Goal: Task Accomplishment & Management: Use online tool/utility

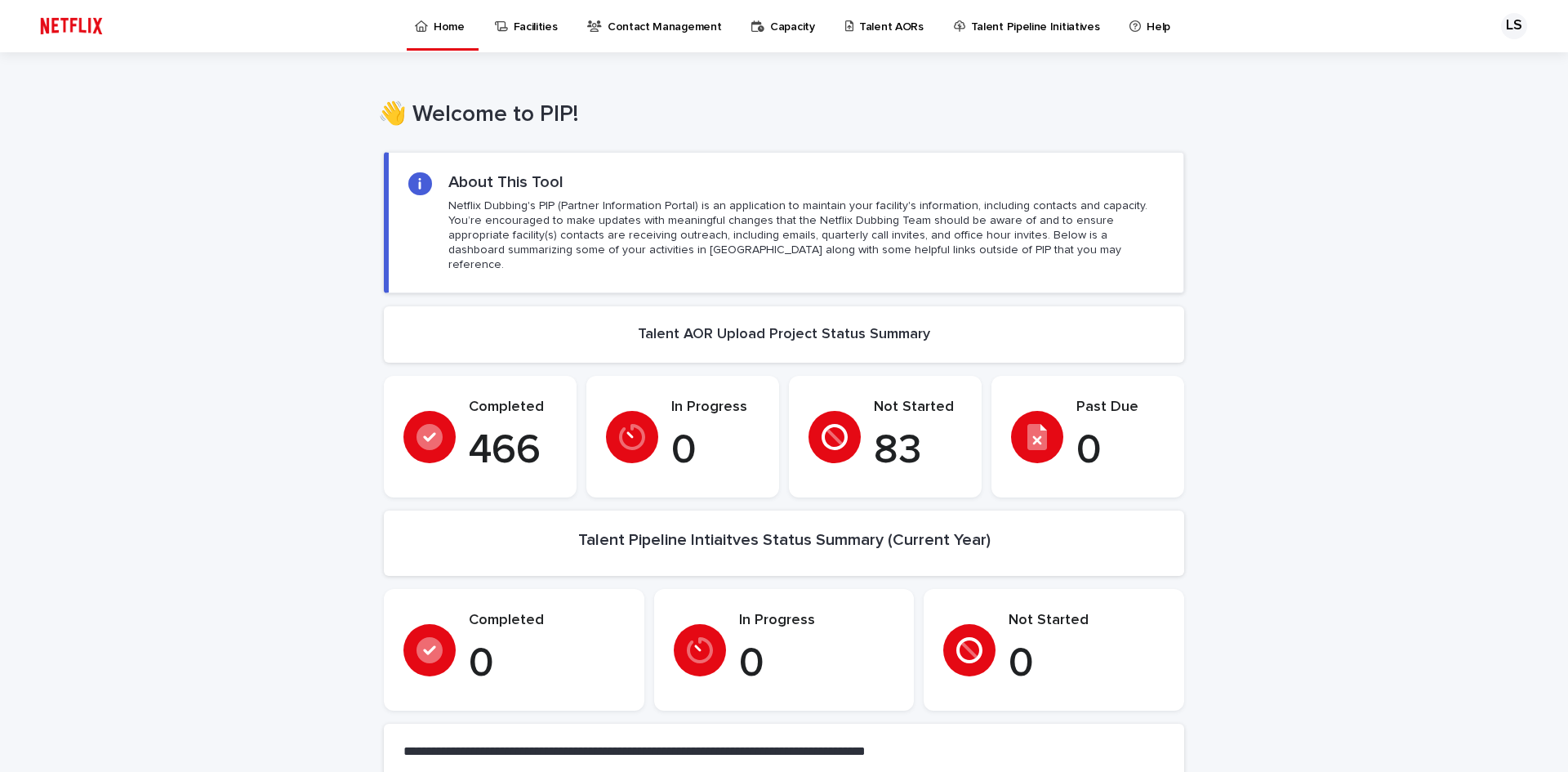
click at [875, 29] on p "Talent AORs" at bounding box center [891, 16] width 65 height 34
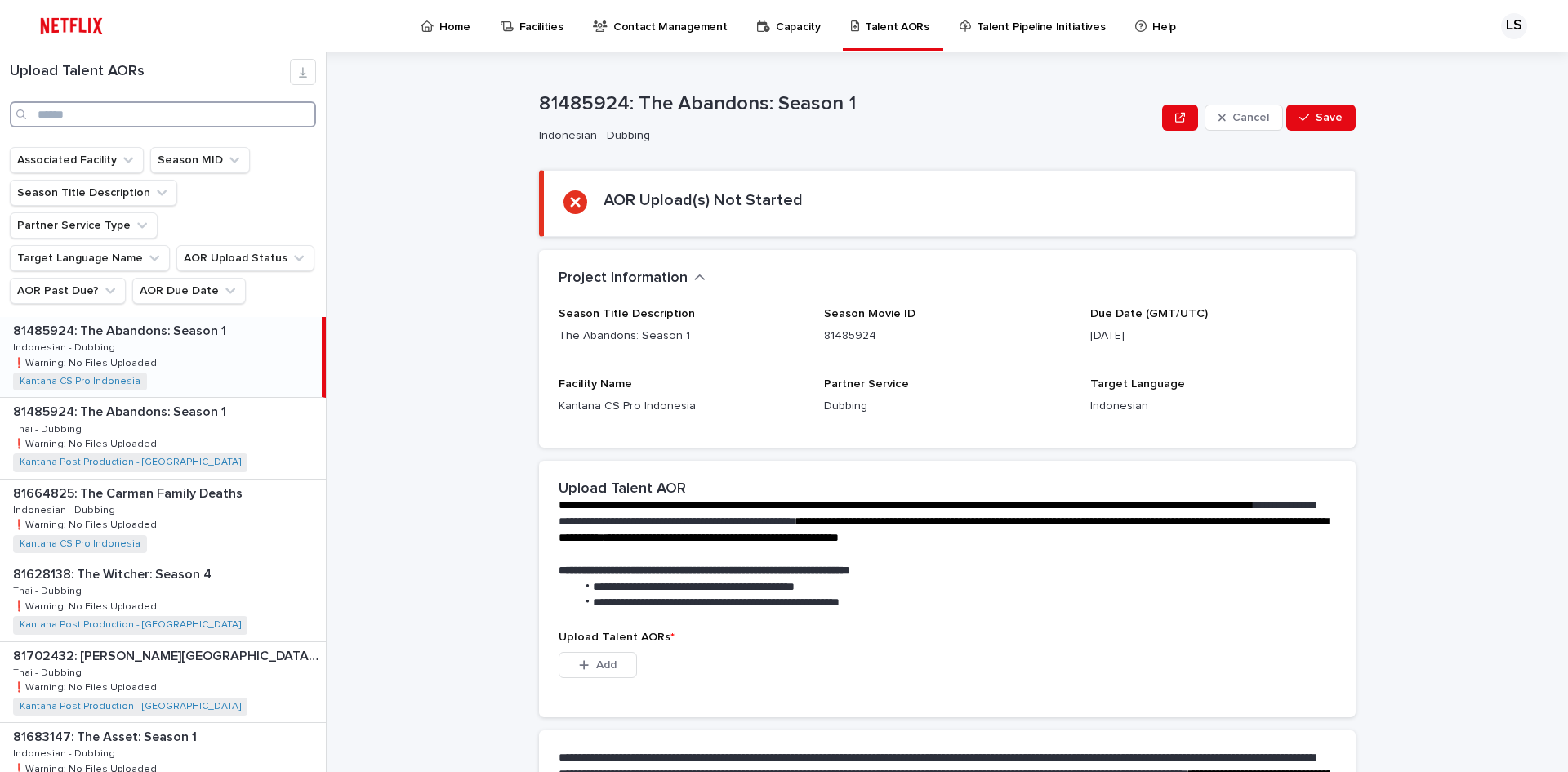
click at [274, 112] on input "Search" at bounding box center [163, 114] width 306 height 26
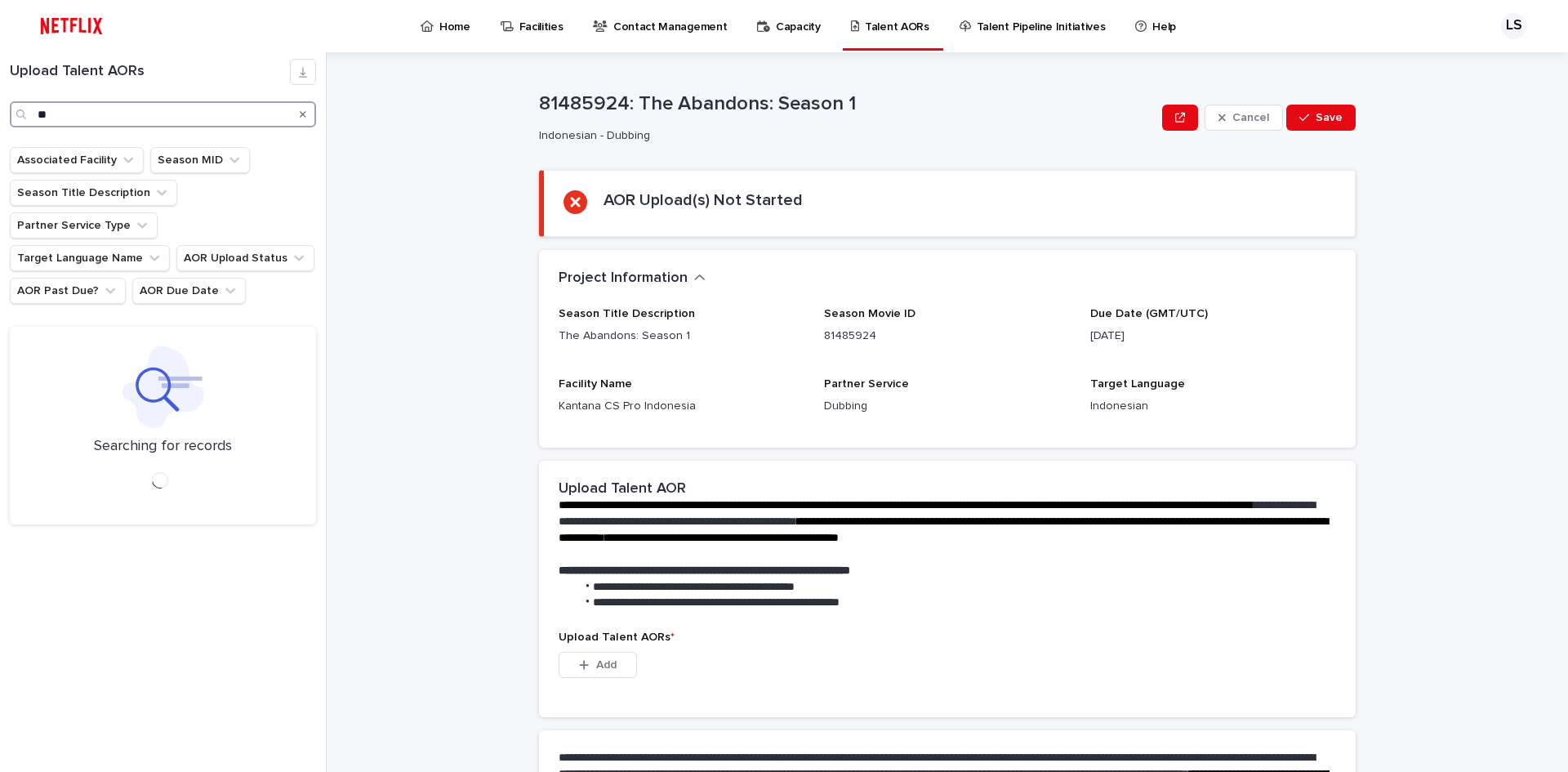
type input "*"
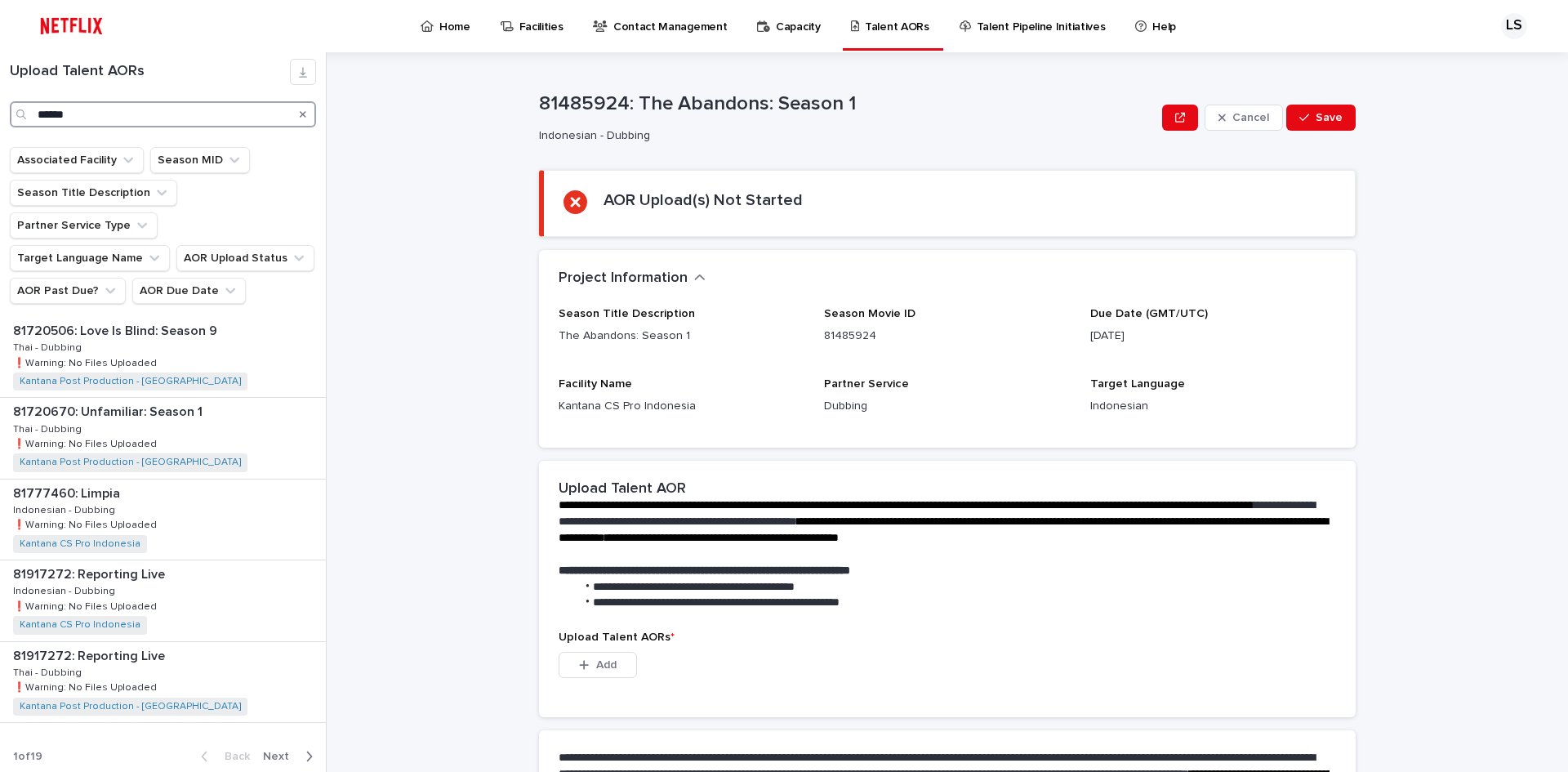
type input "******"
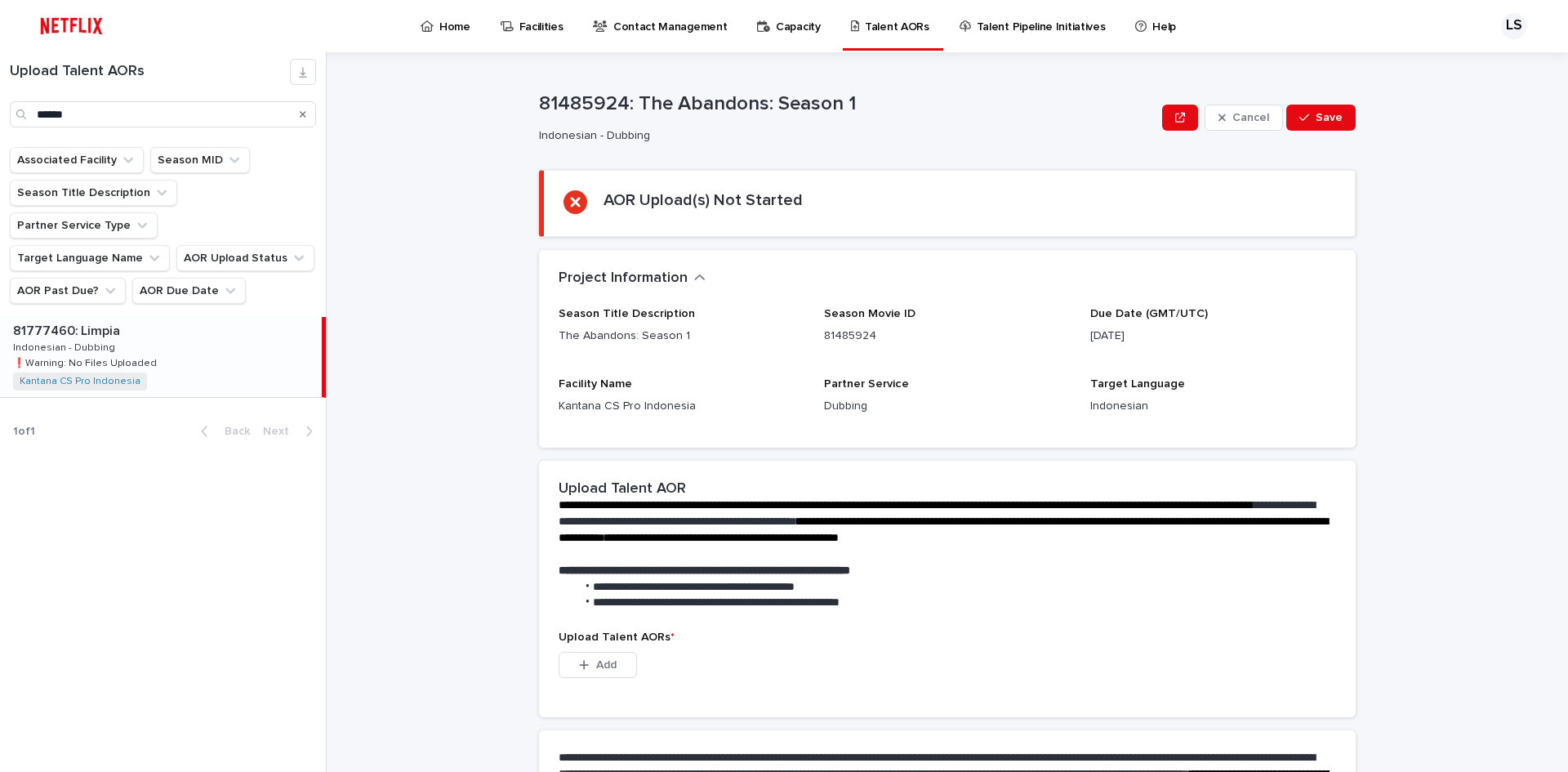
click at [159, 330] on div "81777460: Limpia 81777460: Limpia Indonesian - Dubbing Indonesian - Dubbing ❗️W…" at bounding box center [161, 356] width 322 height 80
click at [200, 317] on div "81777460: Limpia 81777460: Limpia Indonesian - Dubbing Indonesian - Dubbing ❗️W…" at bounding box center [161, 356] width 322 height 80
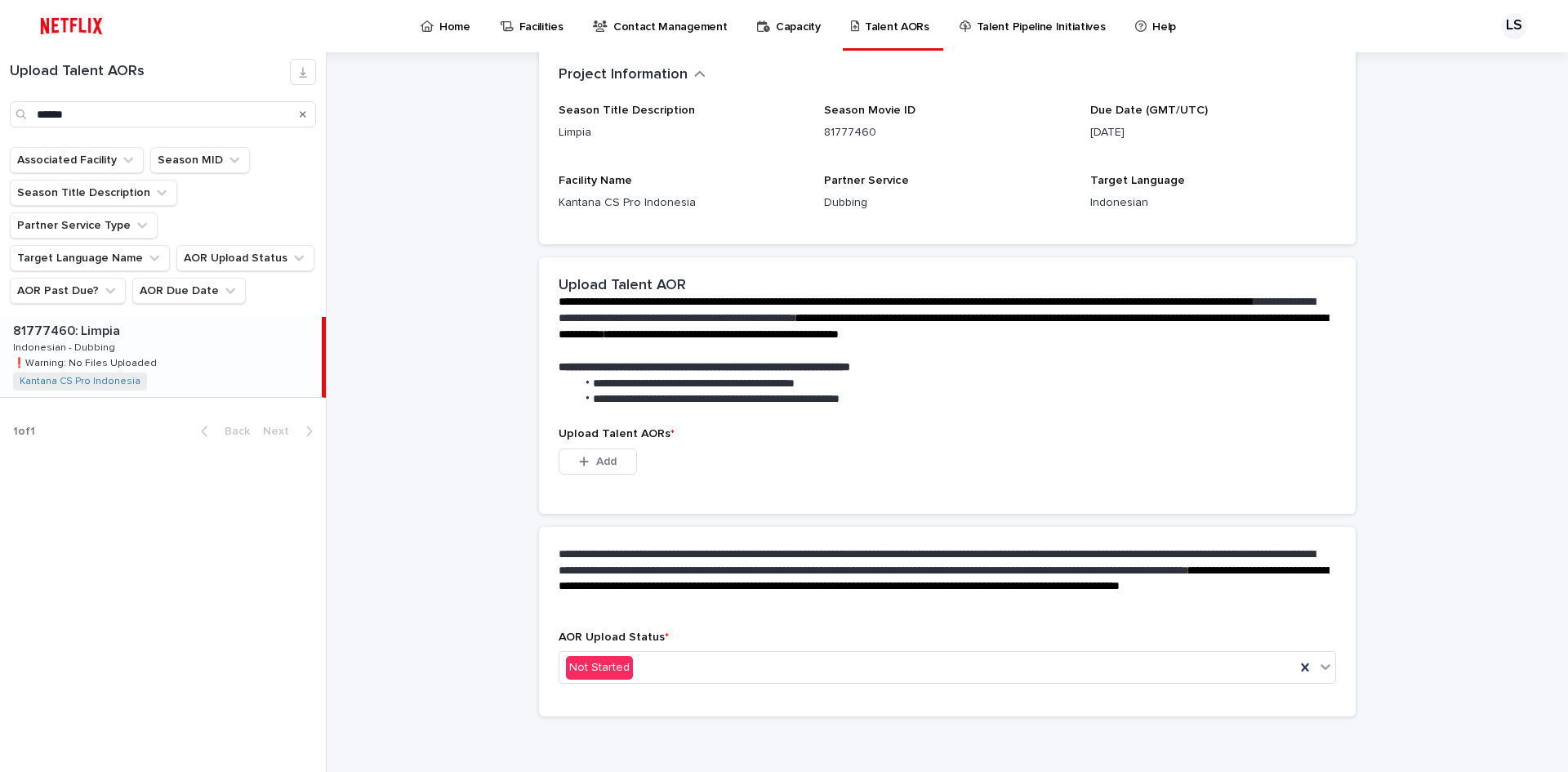
scroll to position [207, 0]
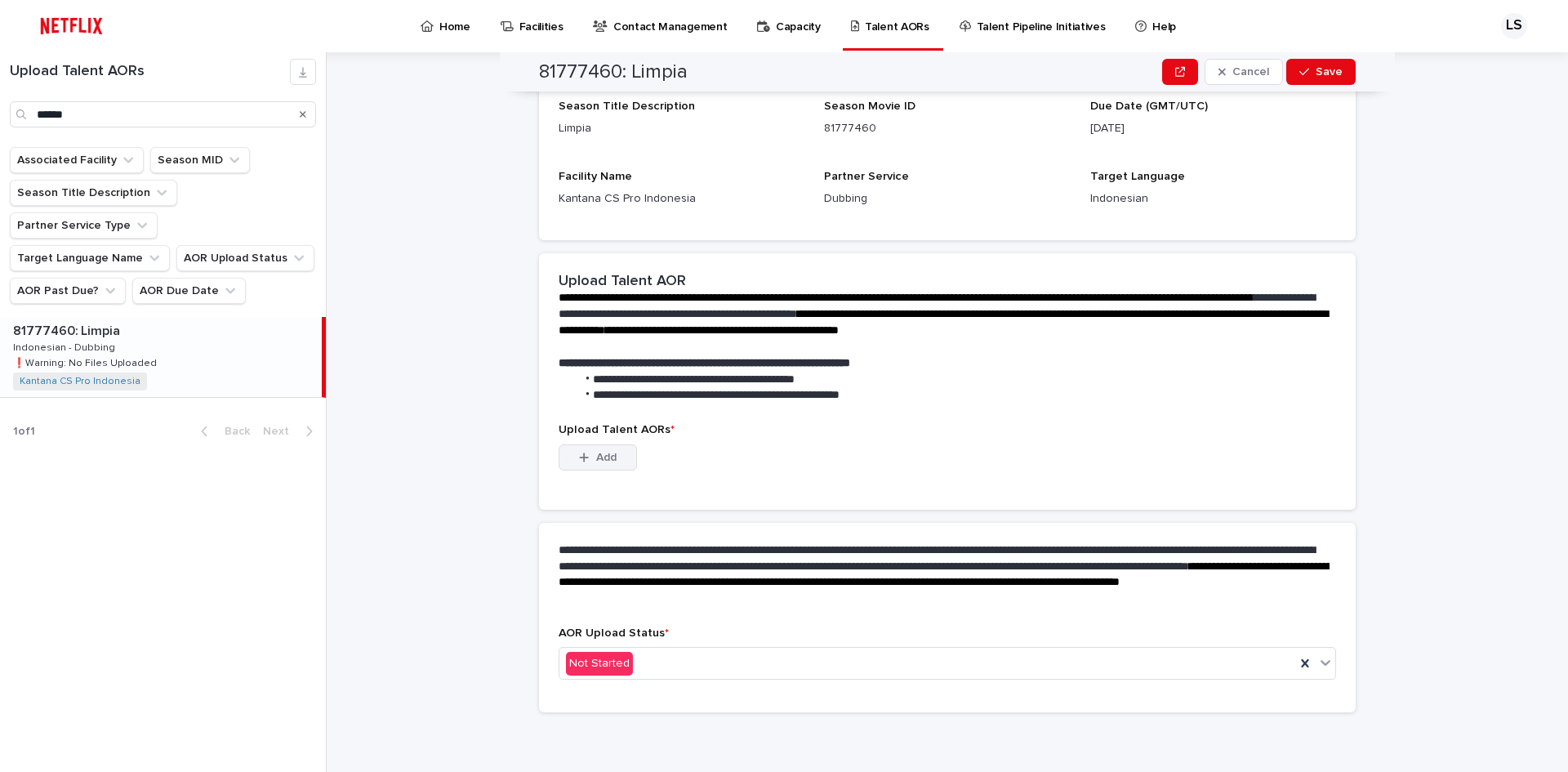
click at [612, 462] on button "Add" at bounding box center [598, 457] width 78 height 26
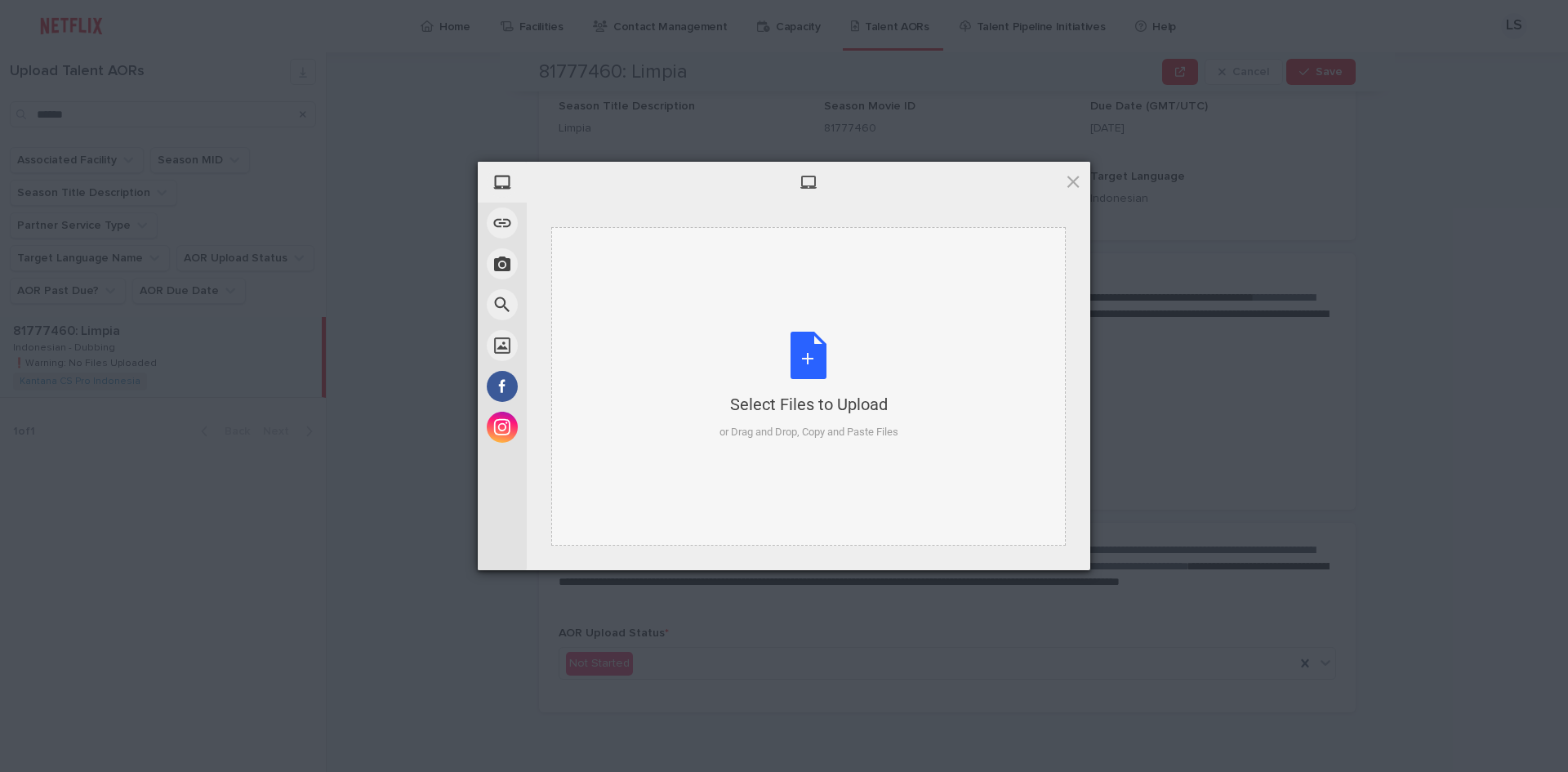
click at [795, 355] on div "Select Files to Upload or Drag and Drop, Copy and Paste Files" at bounding box center [809, 386] width 179 height 108
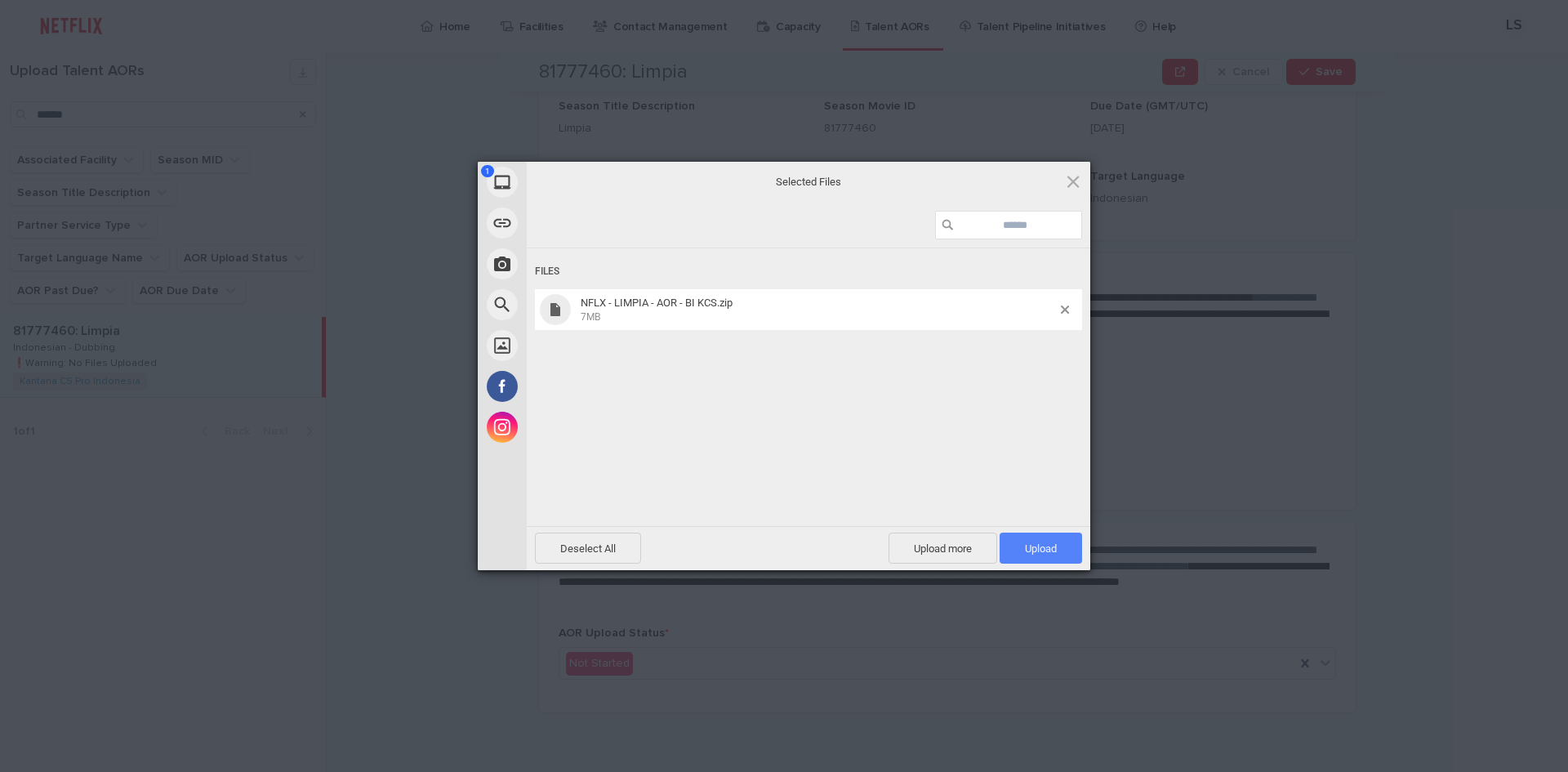
click at [1062, 549] on span "Upload 1" at bounding box center [1040, 548] width 82 height 31
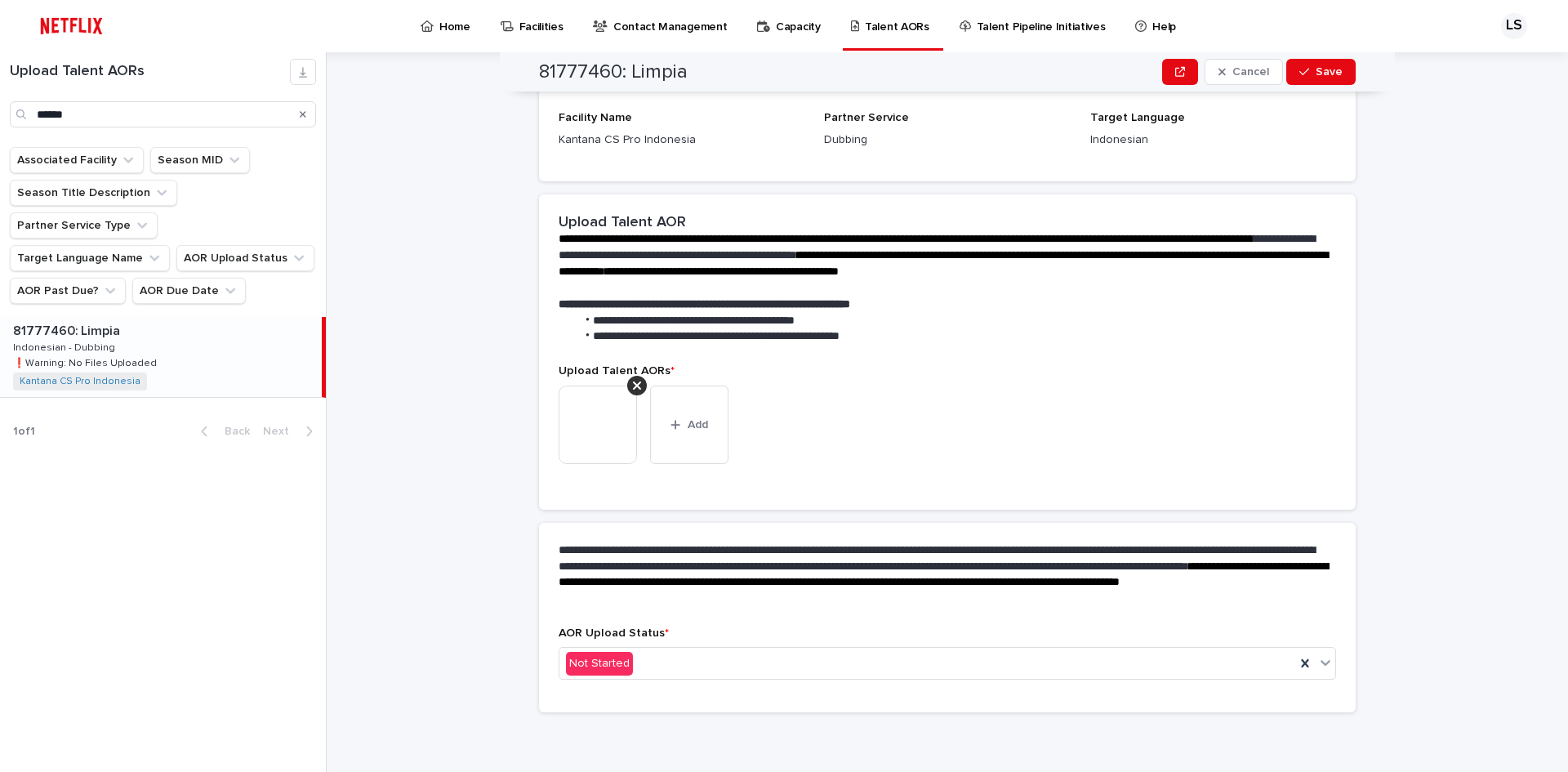
scroll to position [186, 0]
click at [1024, 660] on div "Not Started" at bounding box center [928, 664] width 736 height 27
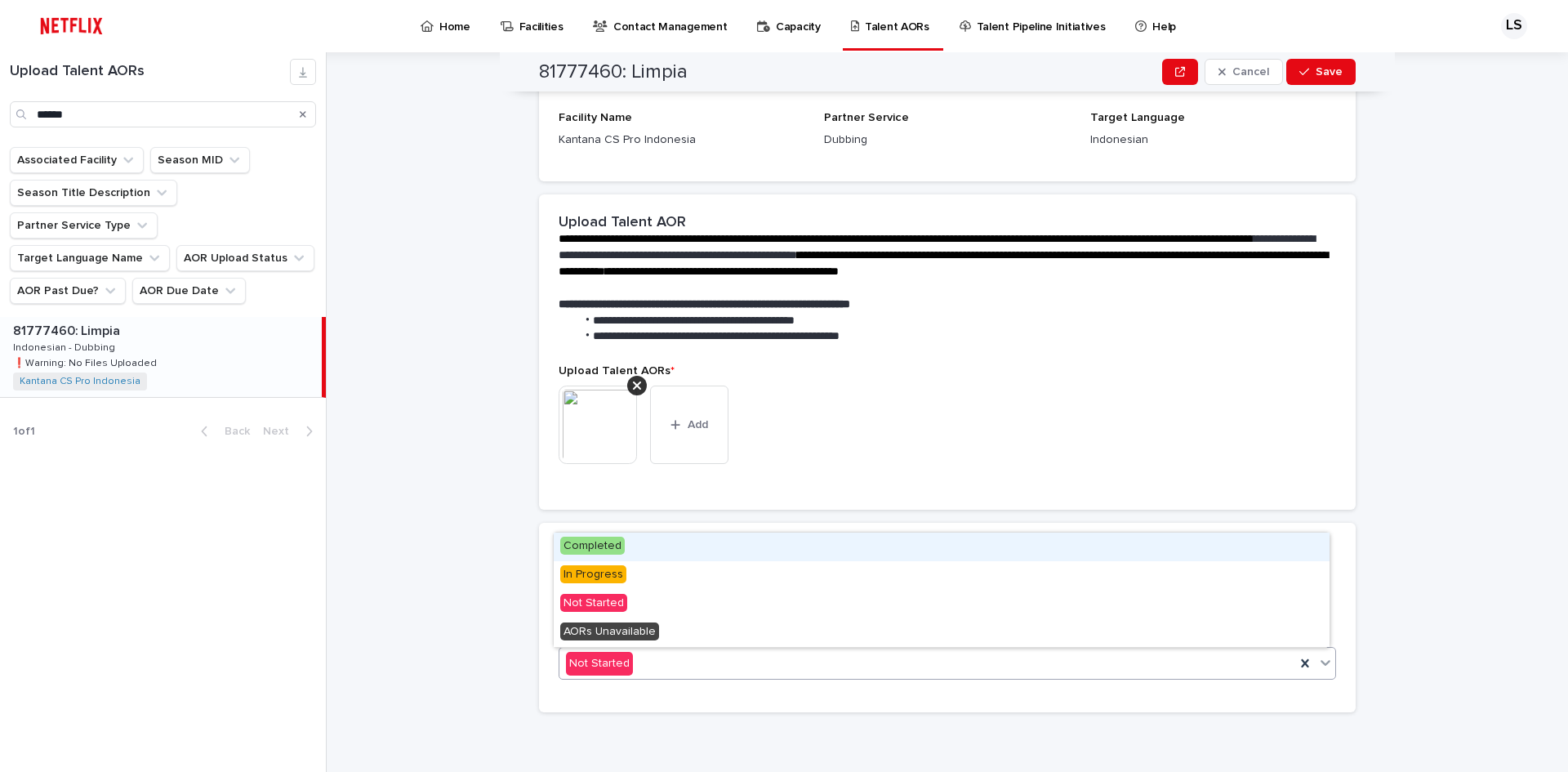
click at [958, 543] on div "Completed" at bounding box center [941, 547] width 776 height 29
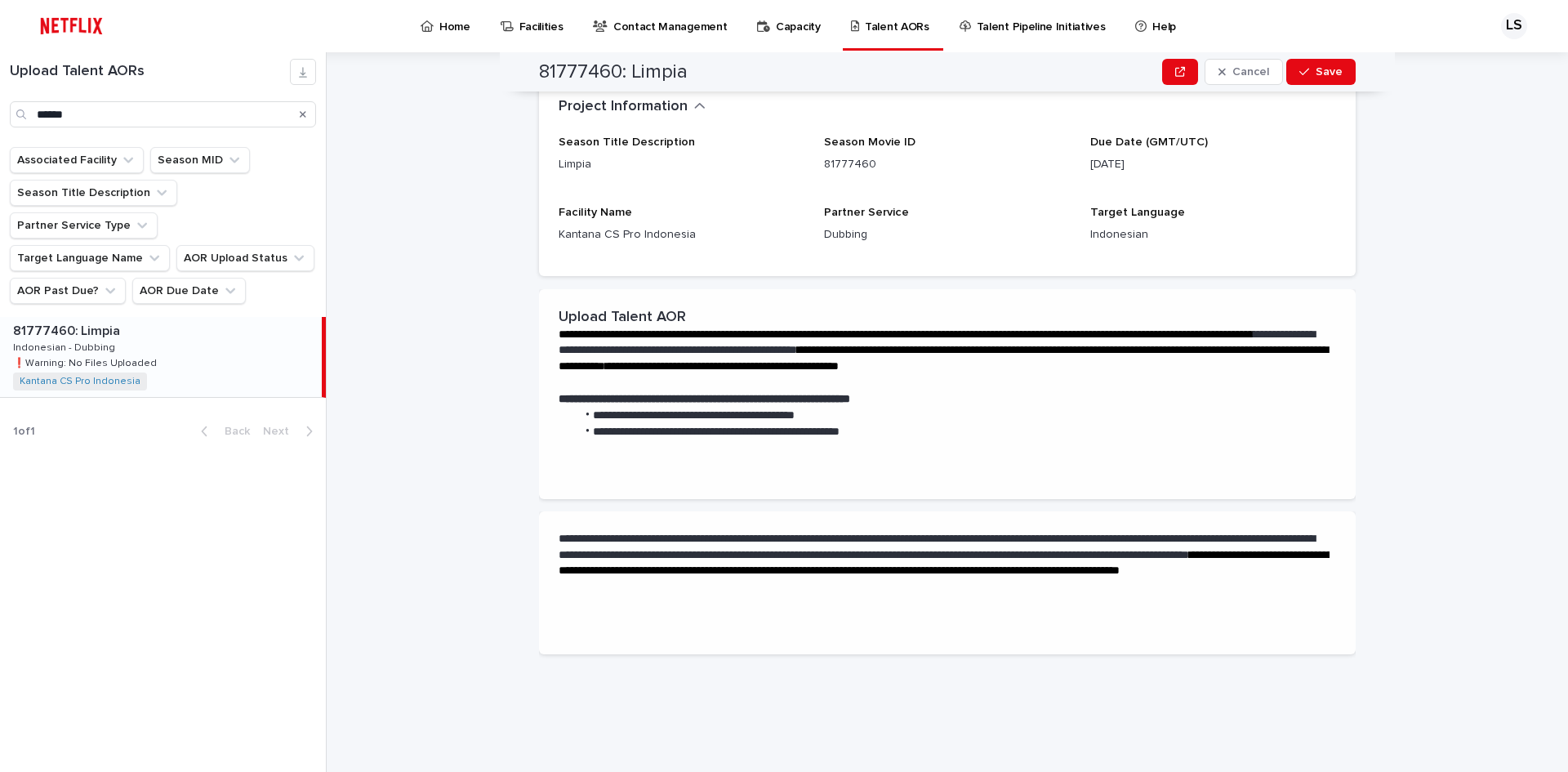
scroll to position [0, 0]
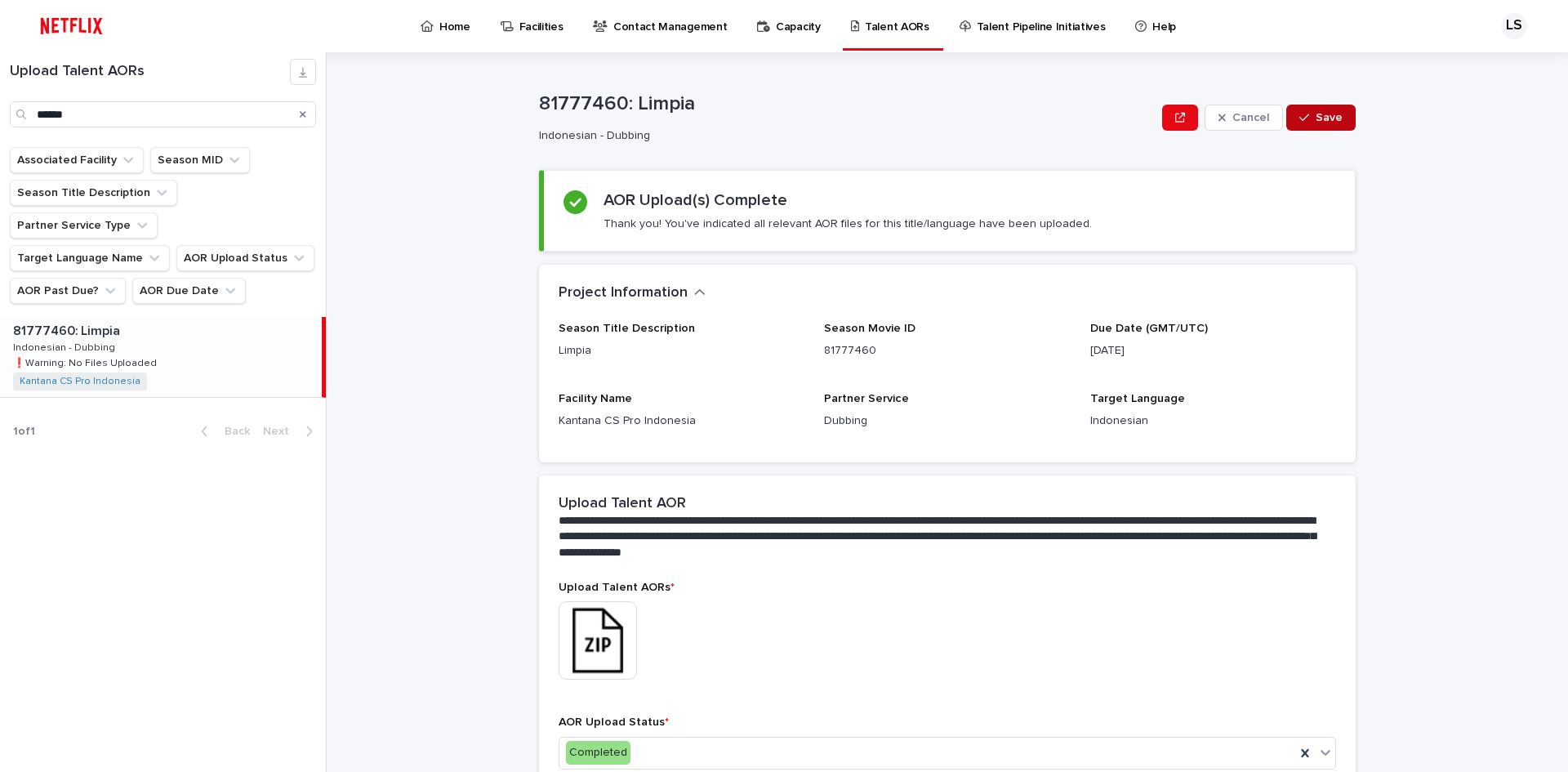
click at [1313, 126] on button "Save" at bounding box center [1321, 117] width 70 height 26
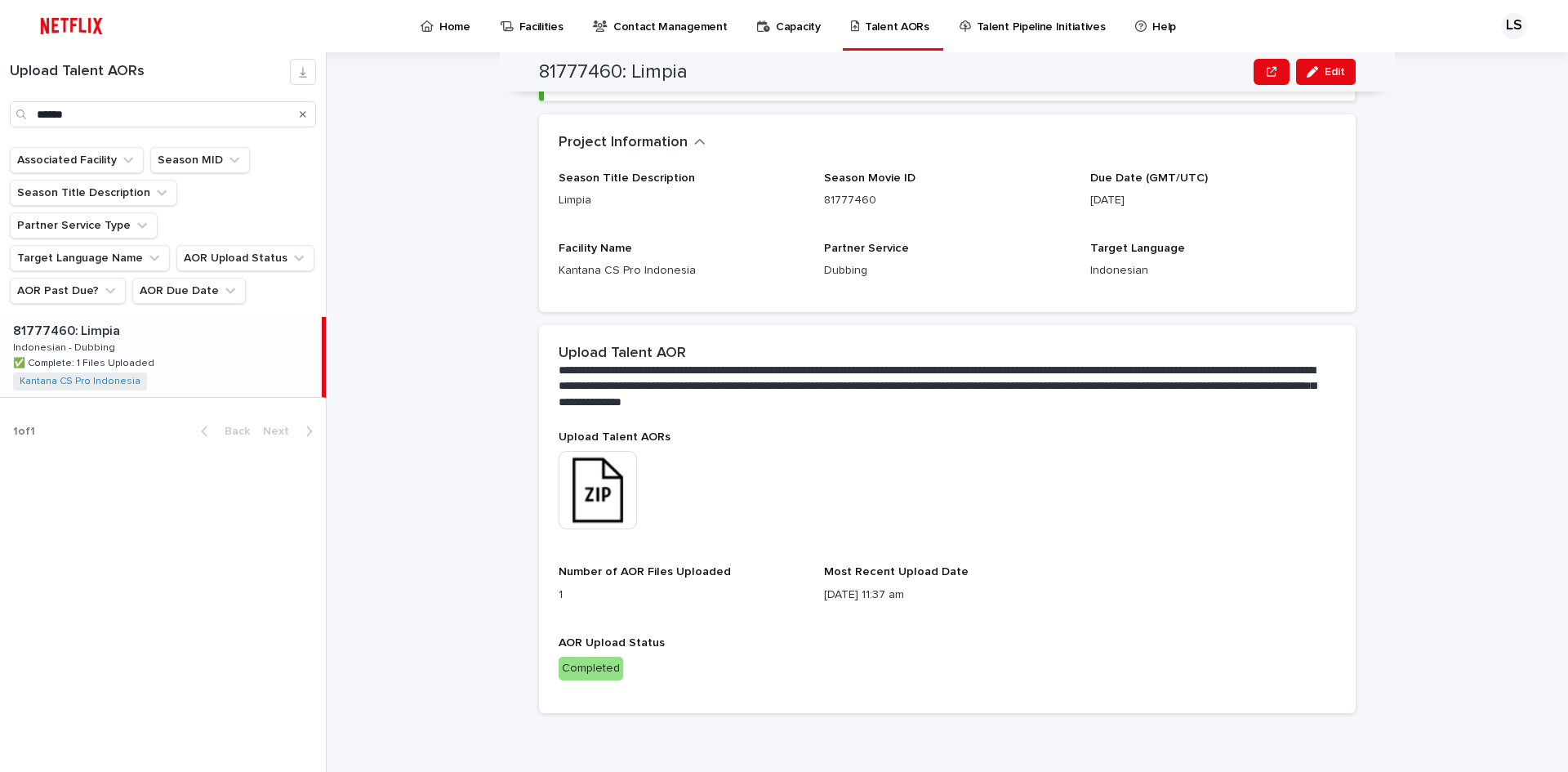
scroll to position [69, 0]
